Goal: Information Seeking & Learning: Learn about a topic

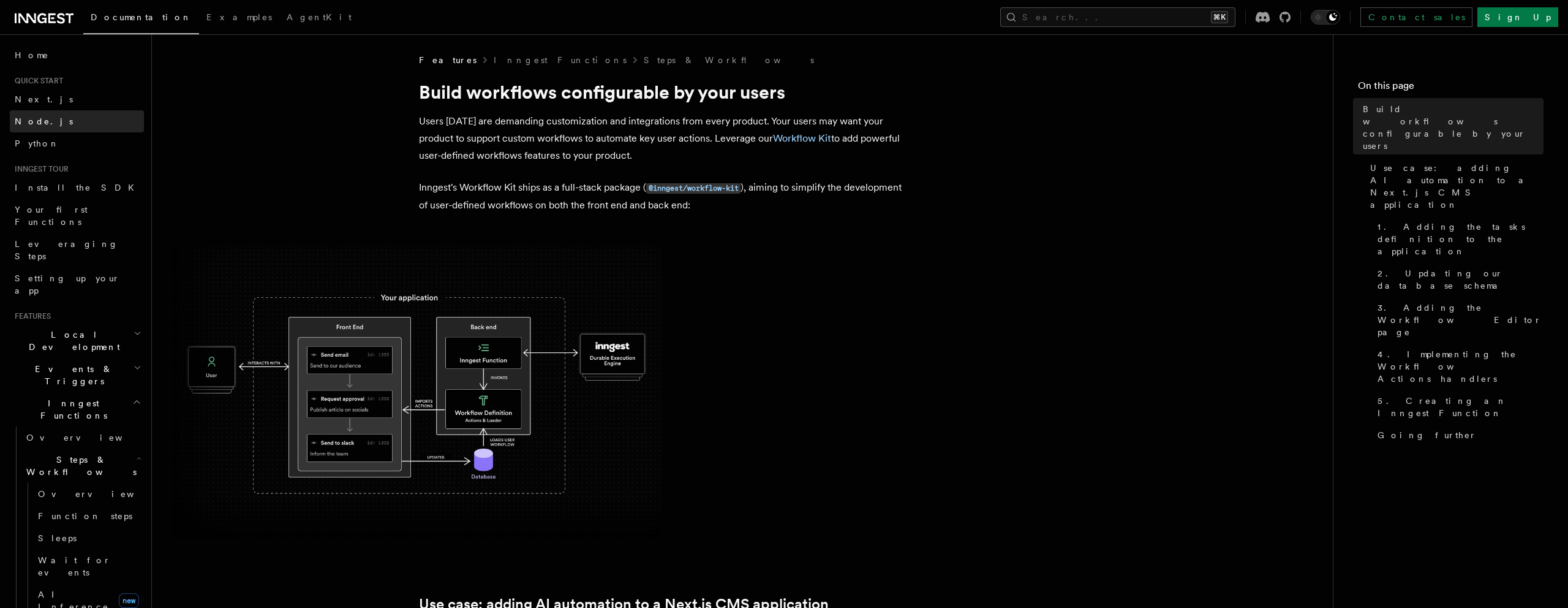
click at [56, 121] on link "Node.js" at bounding box center [77, 121] width 134 height 22
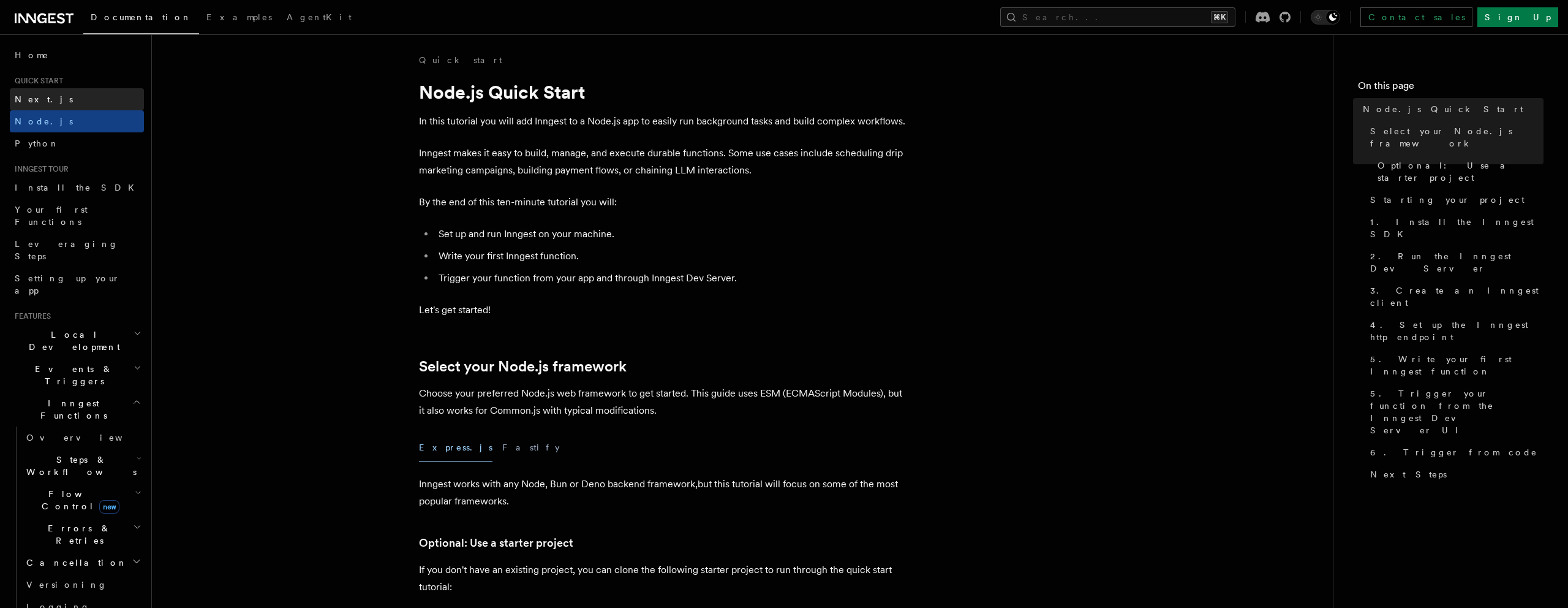
click at [59, 105] on link "Next.js" at bounding box center [77, 99] width 134 height 22
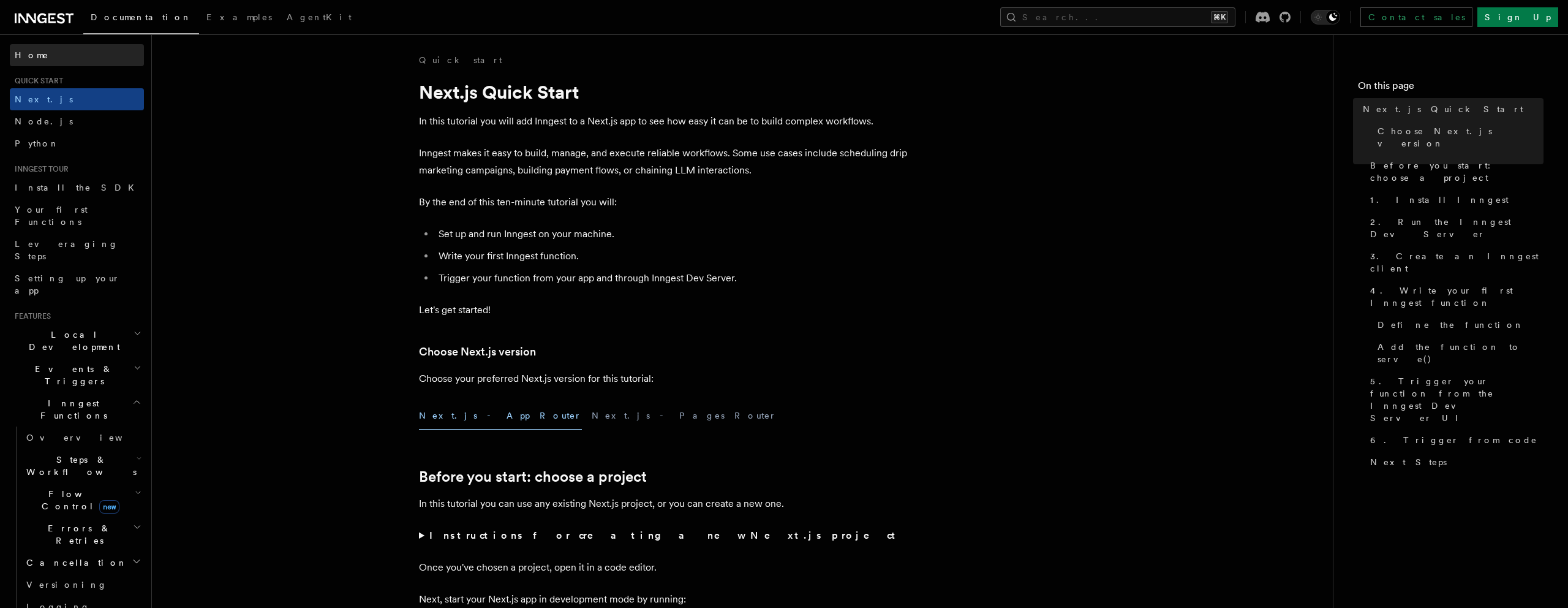
click at [50, 51] on link "Home" at bounding box center [77, 55] width 134 height 22
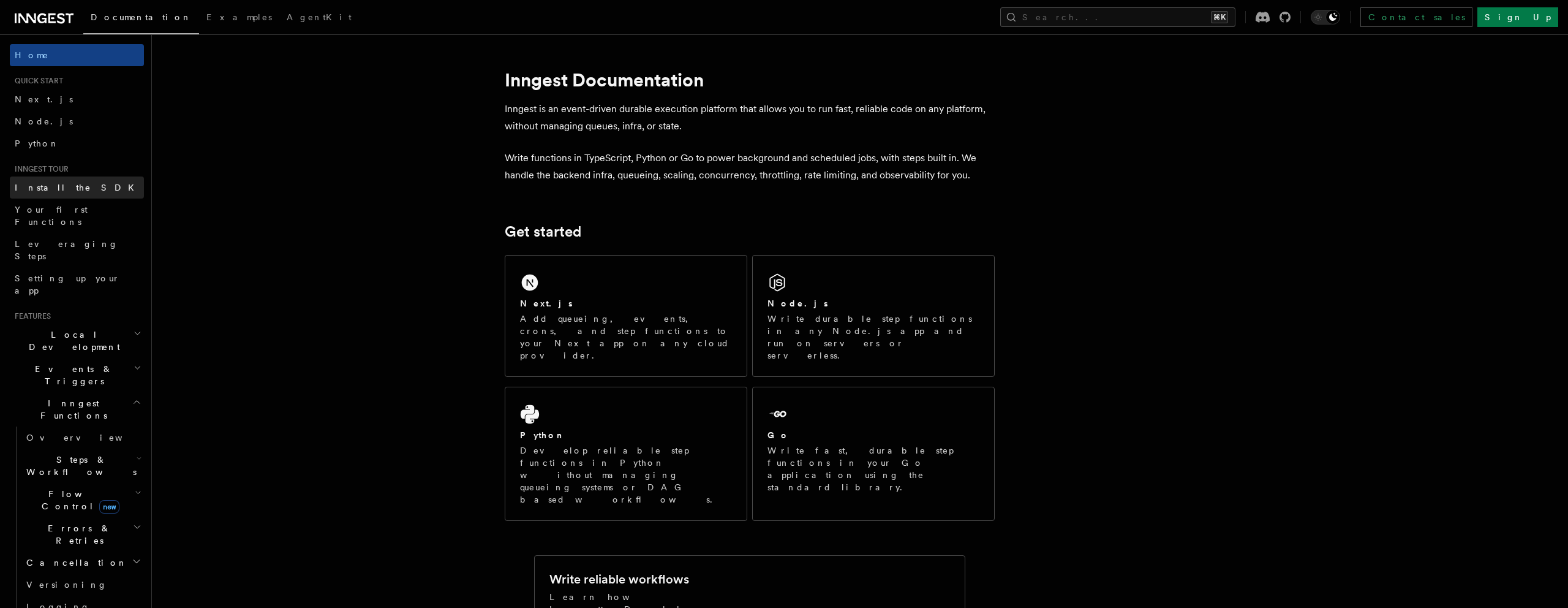
click at [29, 195] on link "Install the SDK" at bounding box center [77, 187] width 134 height 22
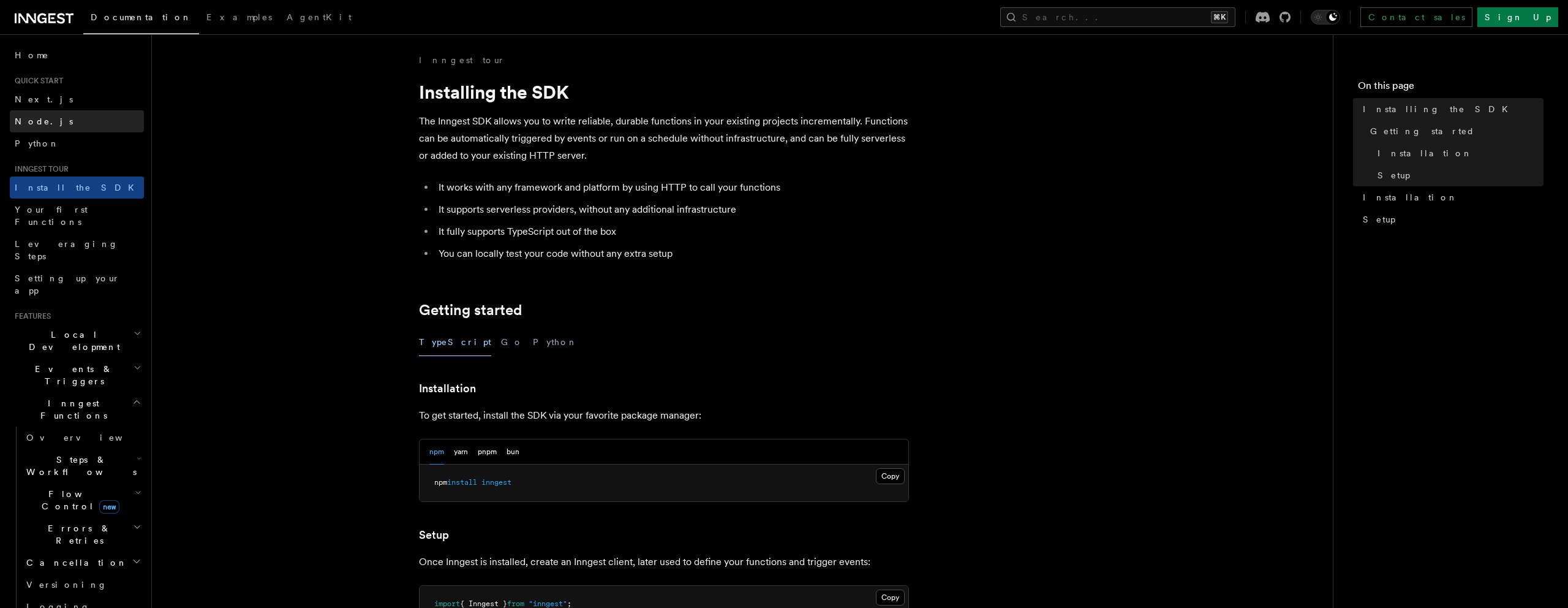
click at [58, 123] on link "Node.js" at bounding box center [77, 121] width 134 height 22
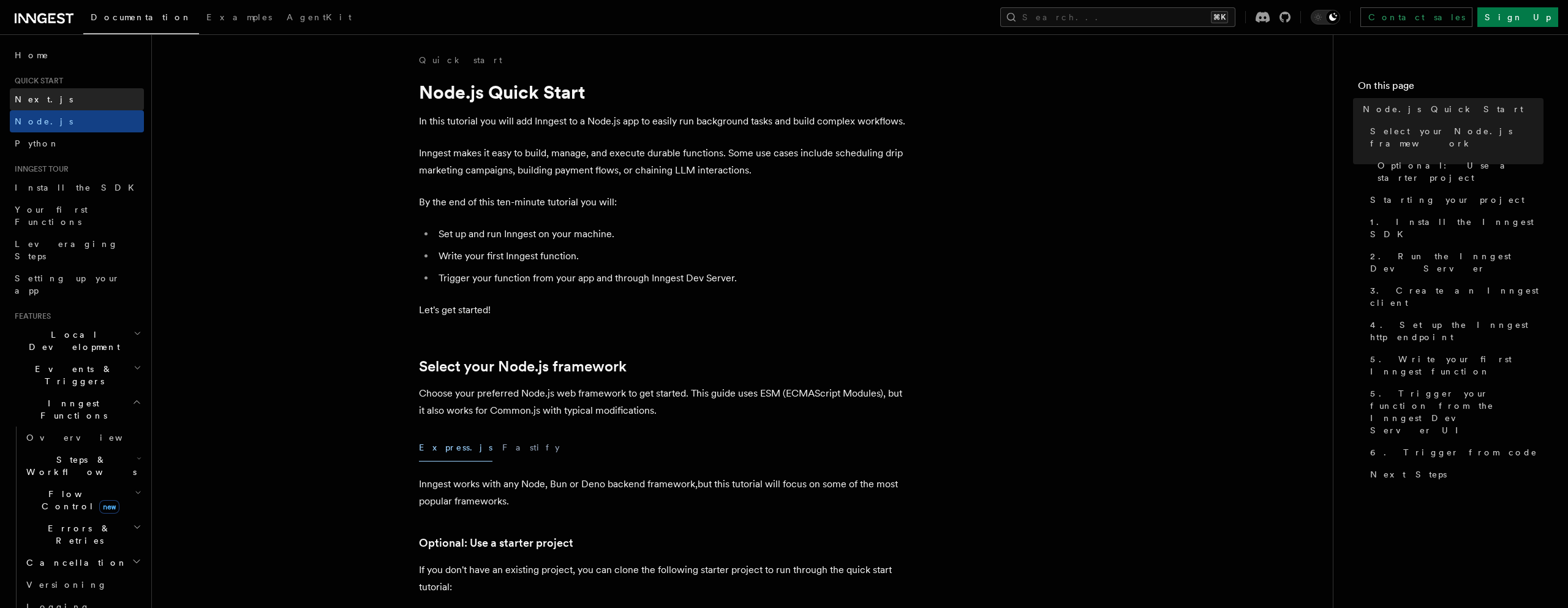
click at [91, 107] on link "Next.js" at bounding box center [77, 99] width 134 height 22
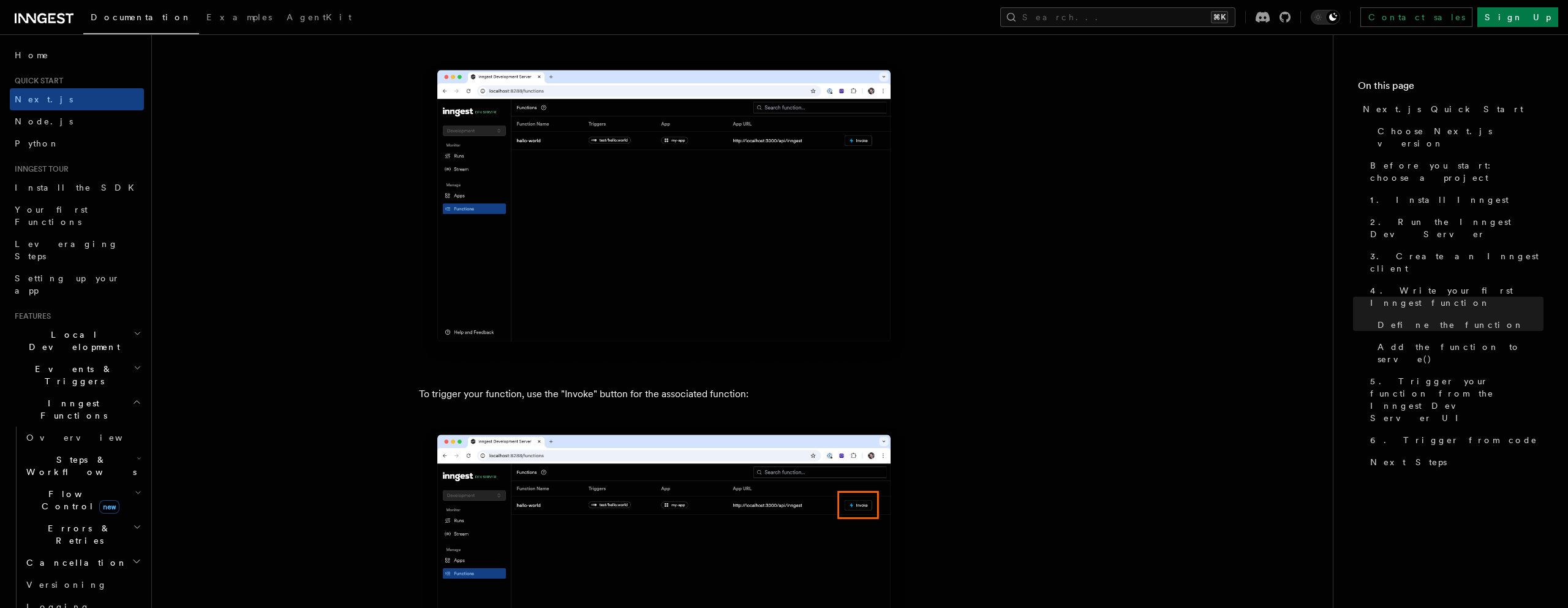
scroll to position [2981, 0]
